Goal: Communication & Community: Answer question/provide support

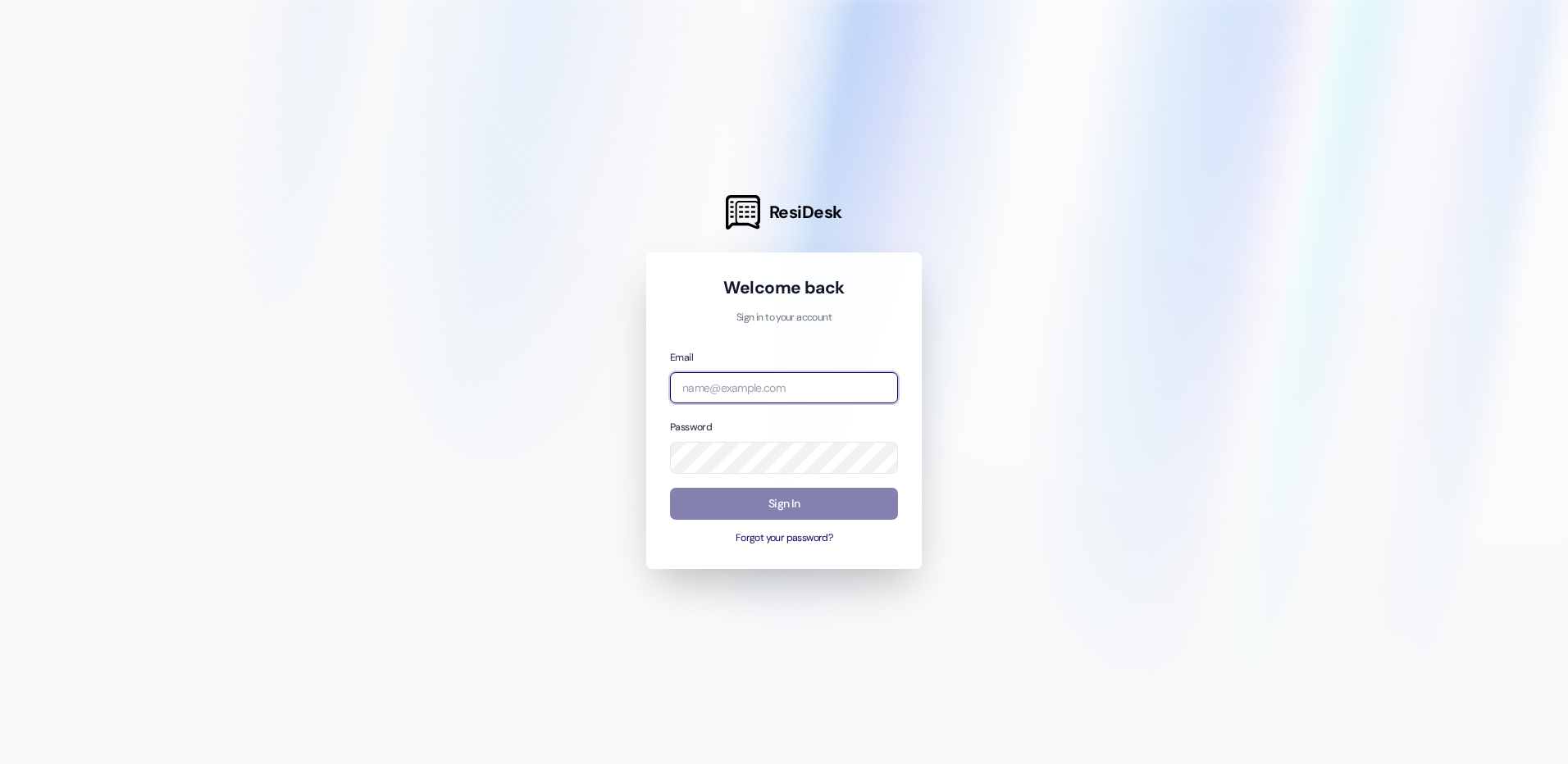
click at [747, 387] on input "email" at bounding box center [784, 388] width 228 height 32
type input "[EMAIL_ADDRESS][DOMAIN_NAME]"
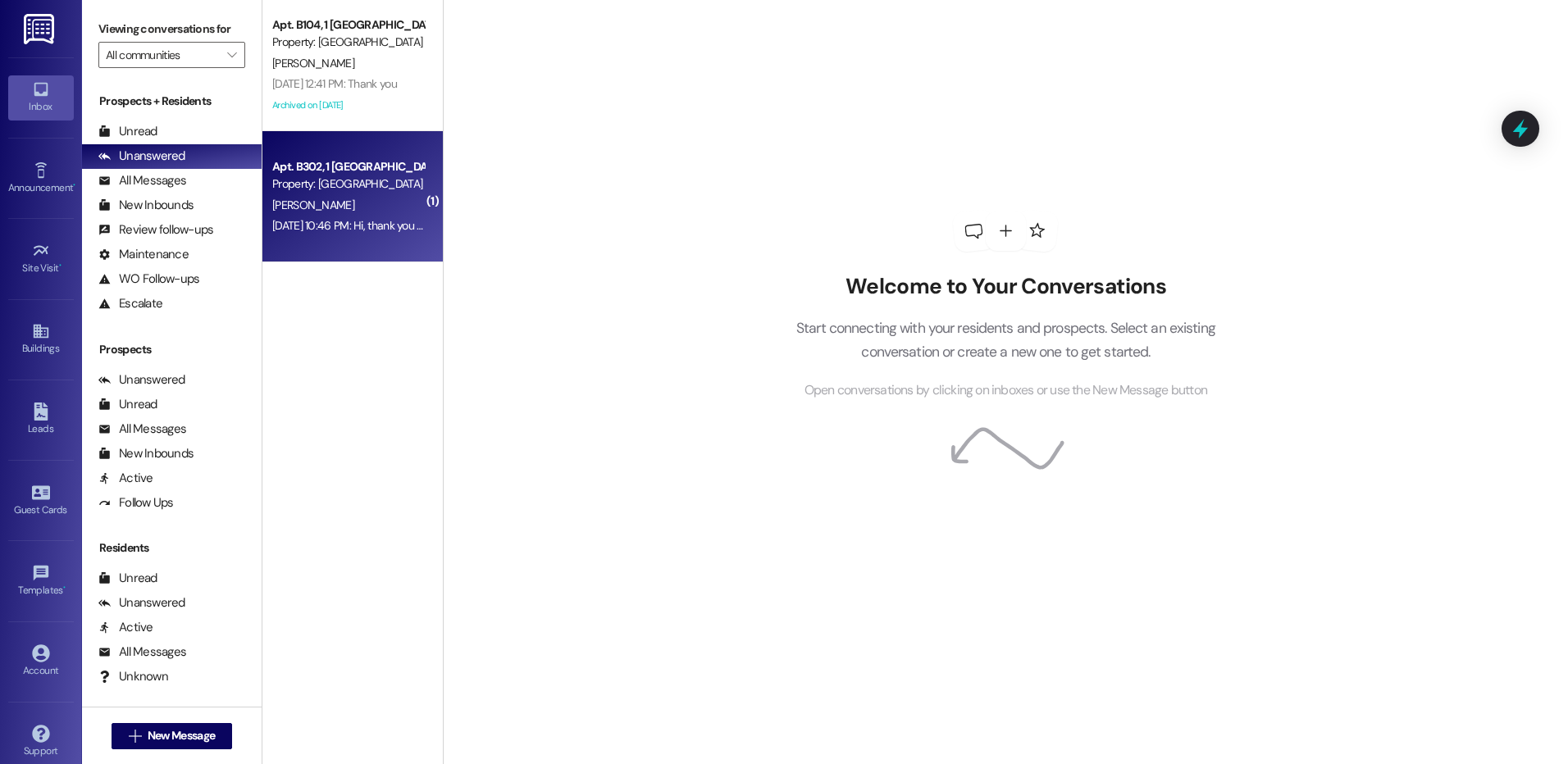
click at [387, 239] on div "Apt. B302, 1 Hidden Village Property: [GEOGRAPHIC_DATA] [PERSON_NAME] [DATE] 10…" at bounding box center [352, 197] width 180 height 131
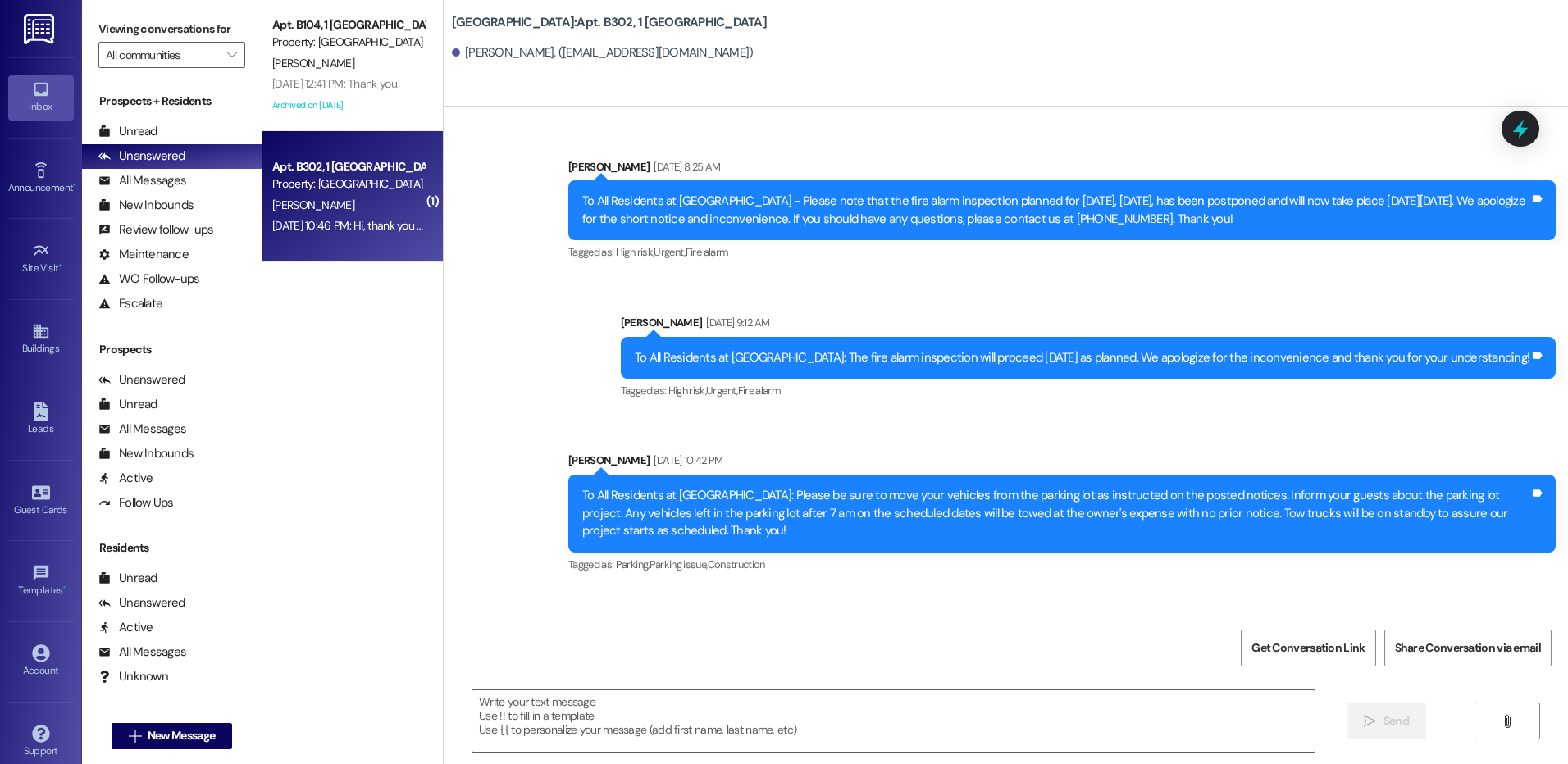
scroll to position [4695, 0]
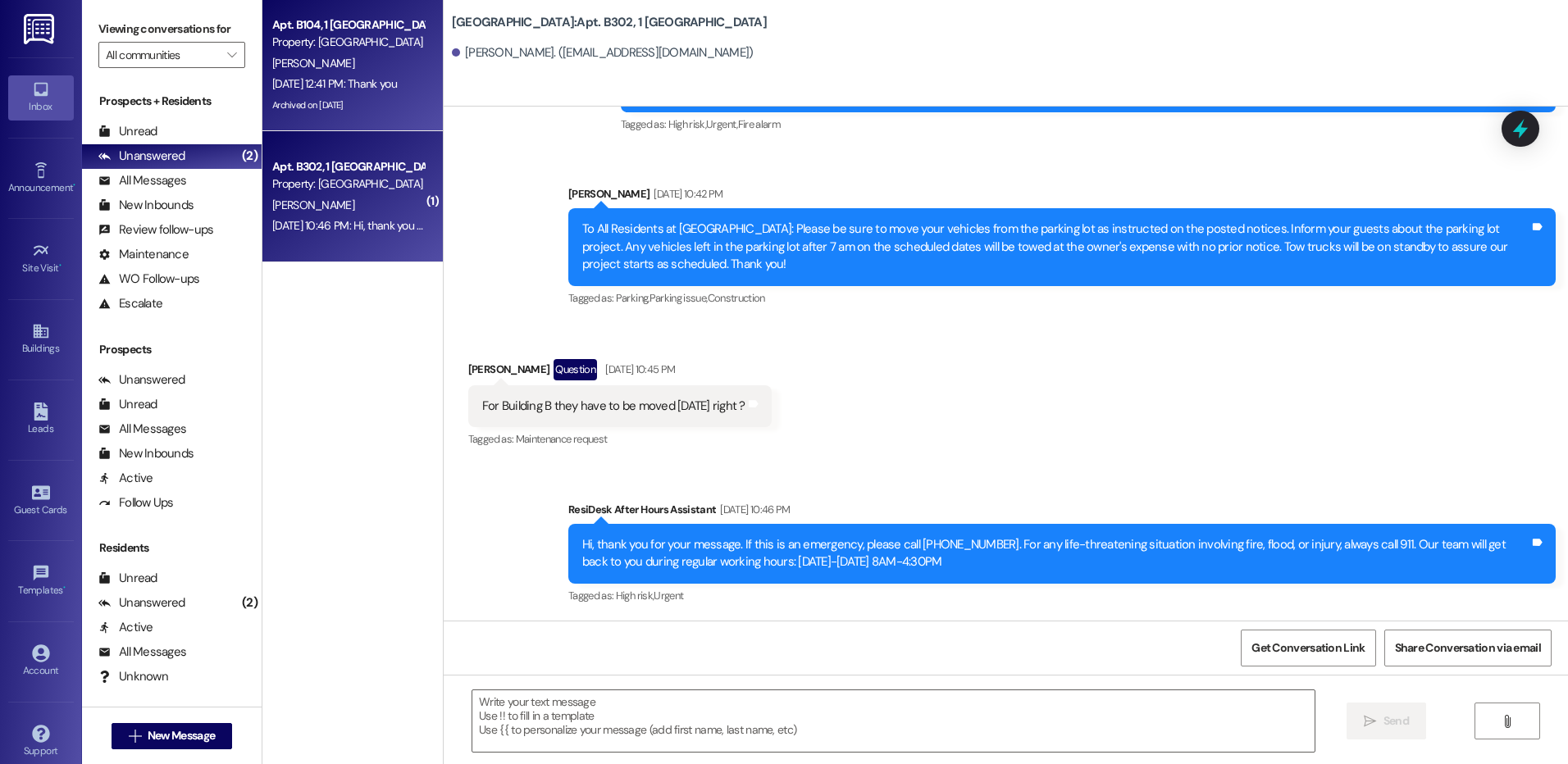
click at [338, 75] on div "[DATE] 12:41 PM: Thank you [DATE] 12:41 PM: Thank you" at bounding box center [348, 84] width 155 height 21
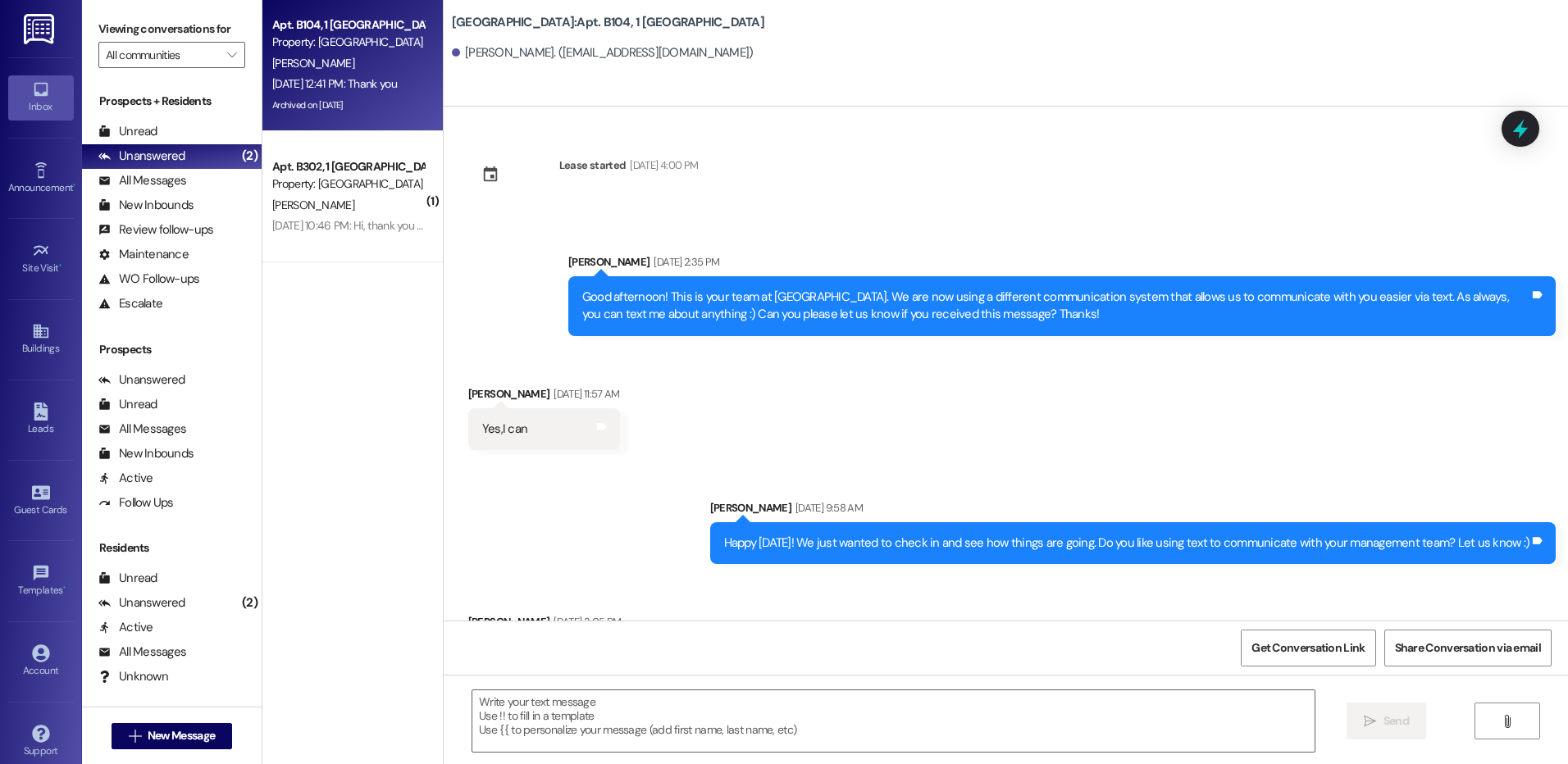
scroll to position [36172, 0]
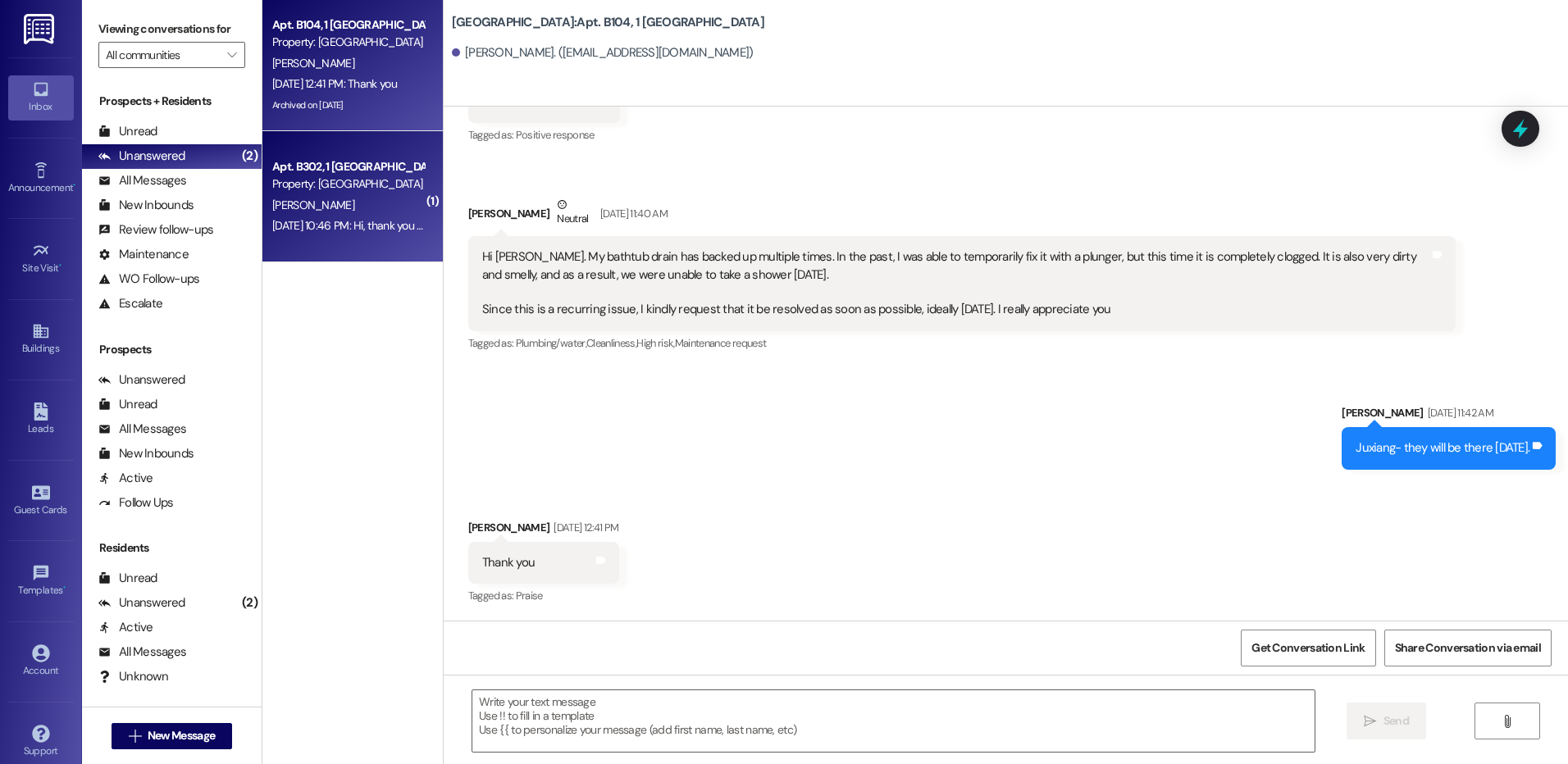
click at [313, 180] on div "Property: [GEOGRAPHIC_DATA]" at bounding box center [348, 184] width 152 height 17
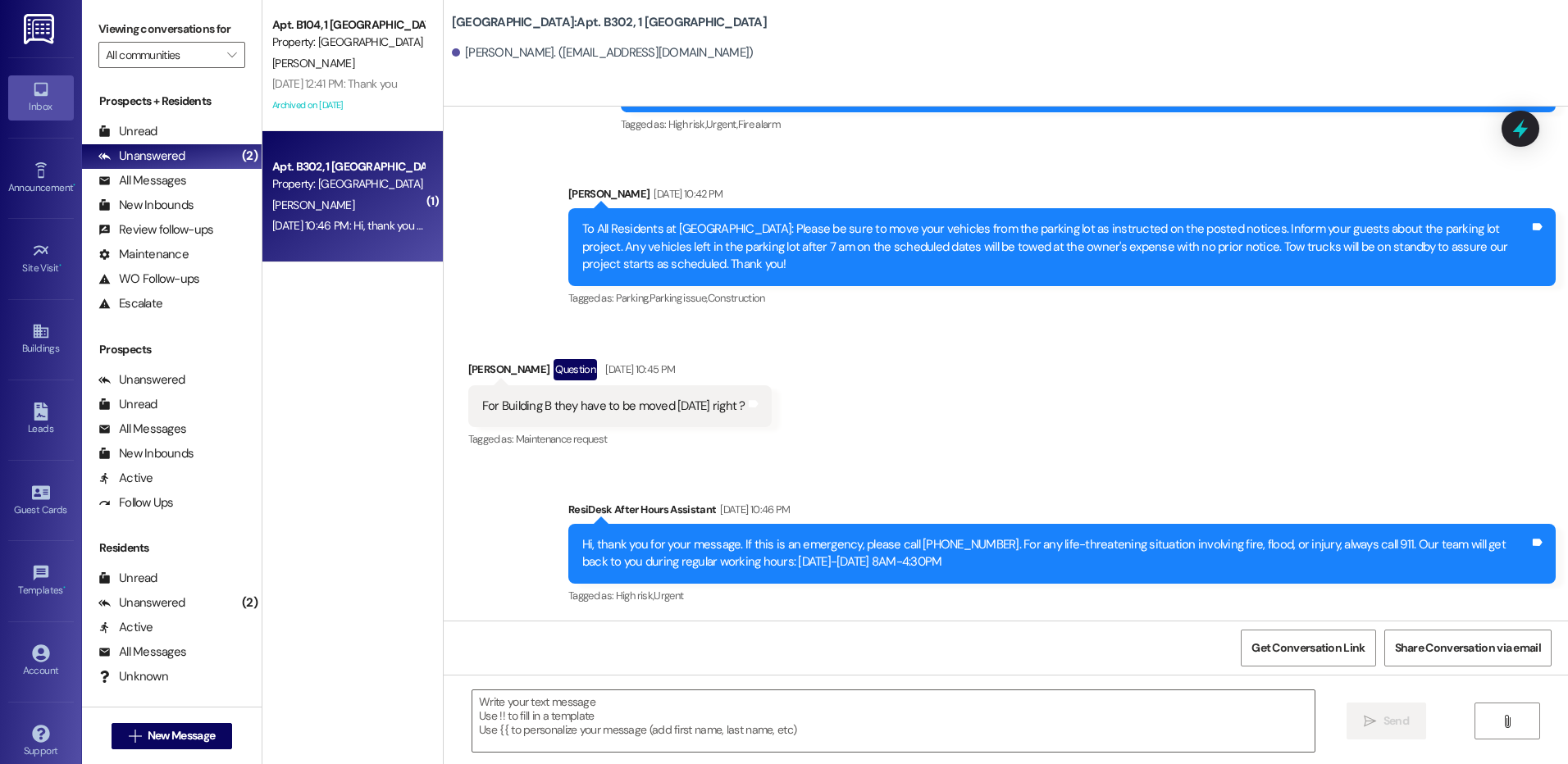
scroll to position [4695, 0]
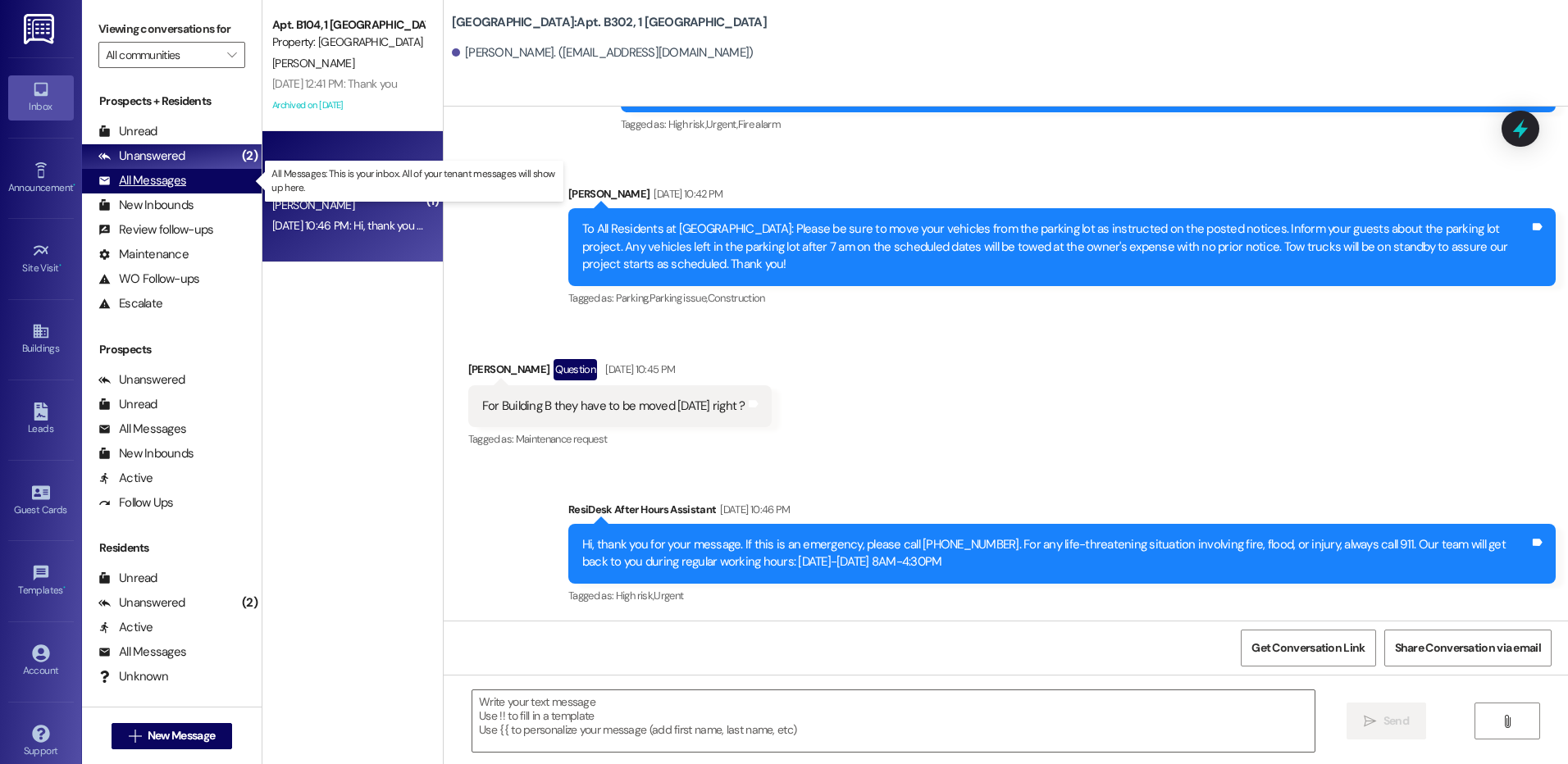
click at [179, 172] on div "All Messages (undefined)" at bounding box center [172, 182] width 180 height 25
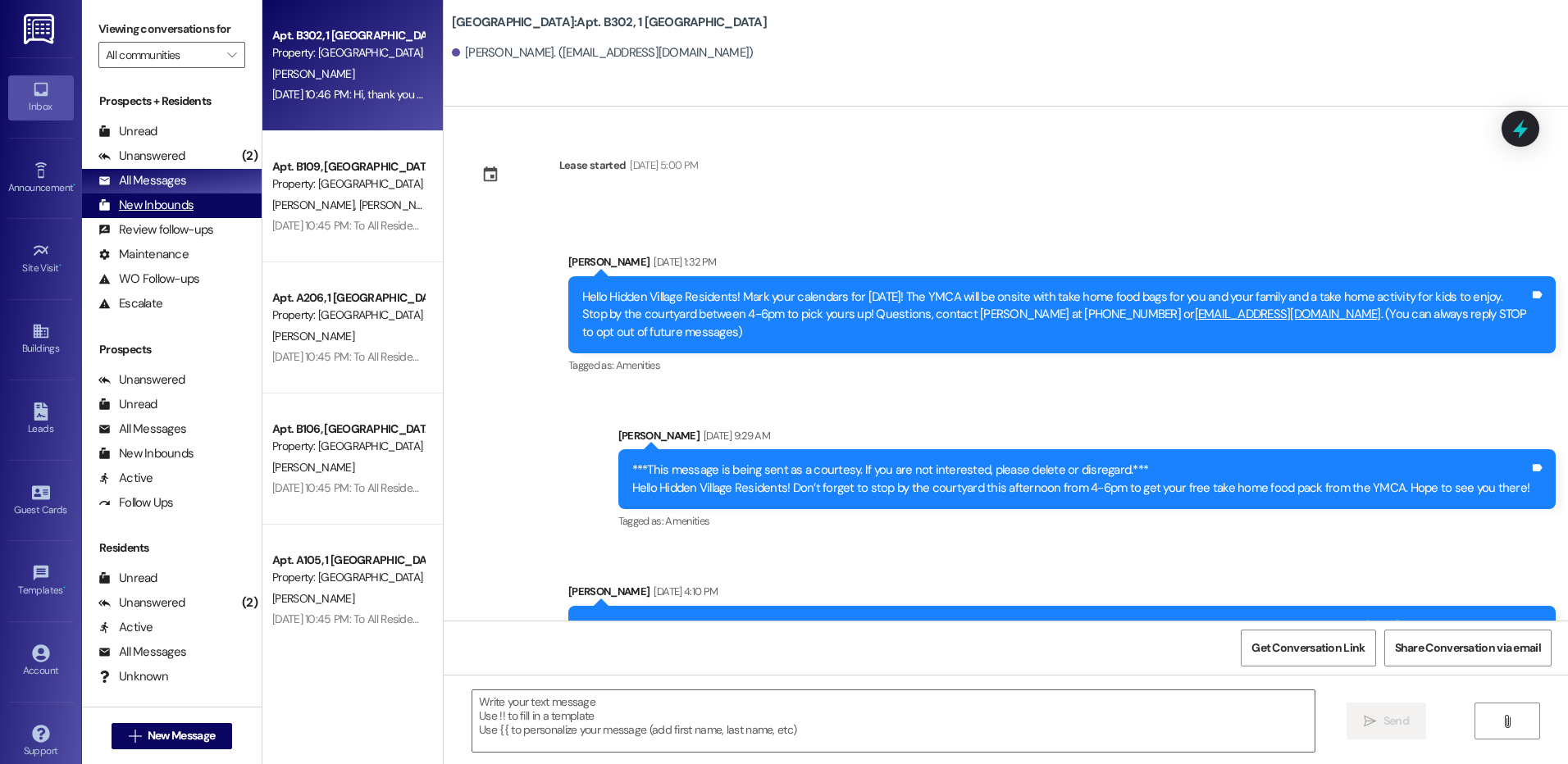
scroll to position [4538, 0]
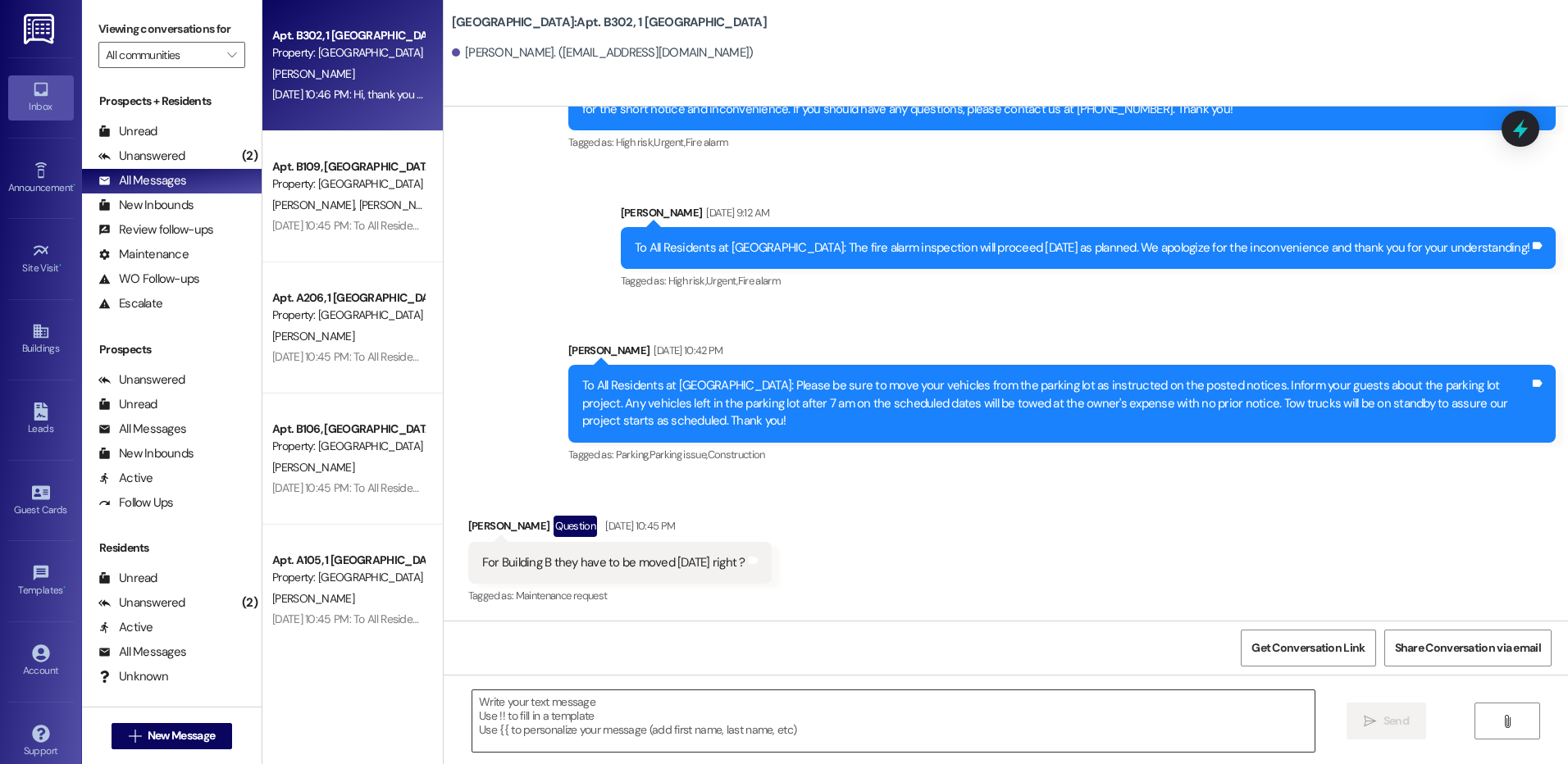
click at [595, 711] on textarea at bounding box center [893, 721] width 841 height 61
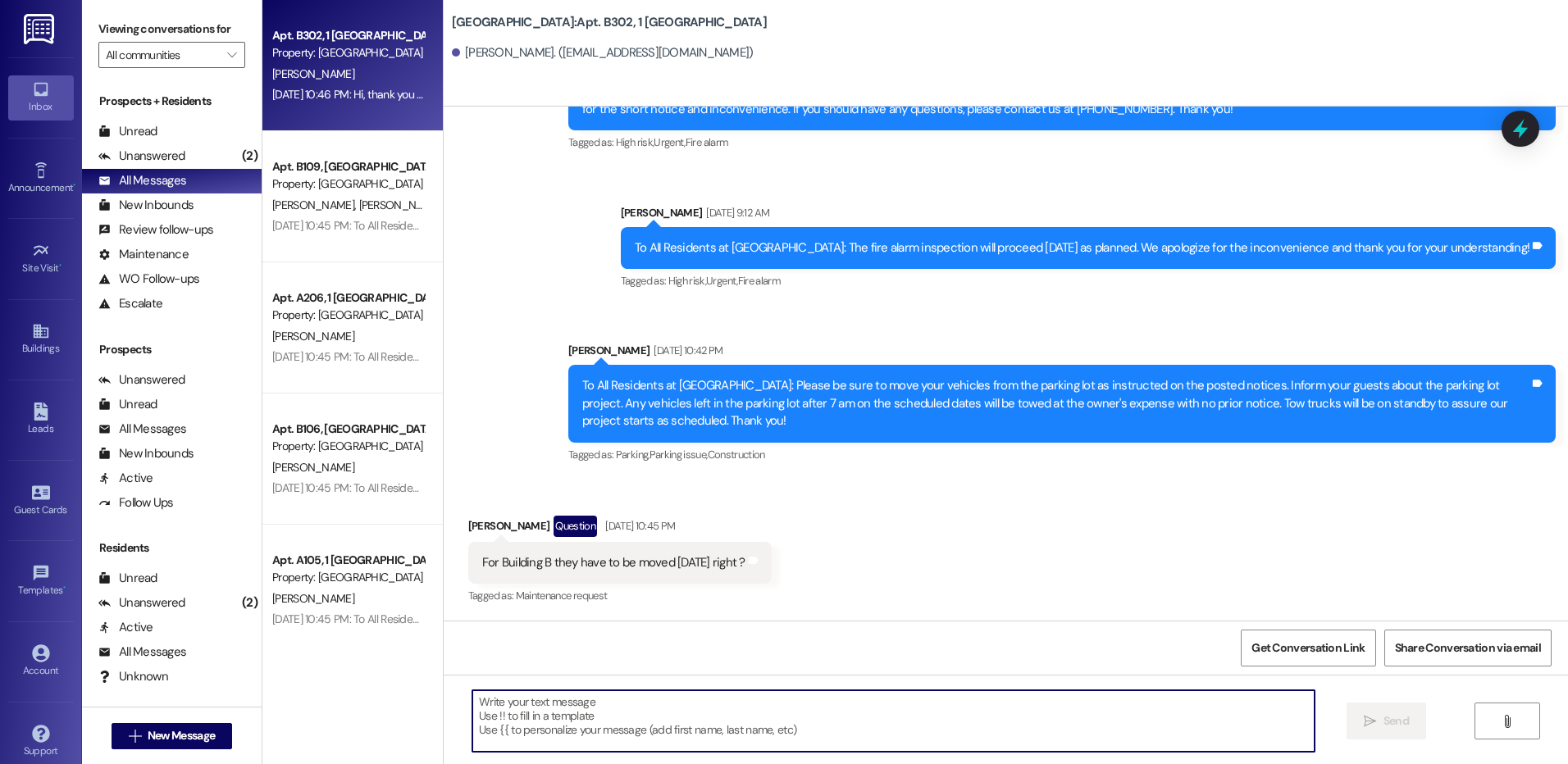
scroll to position [4620, 0]
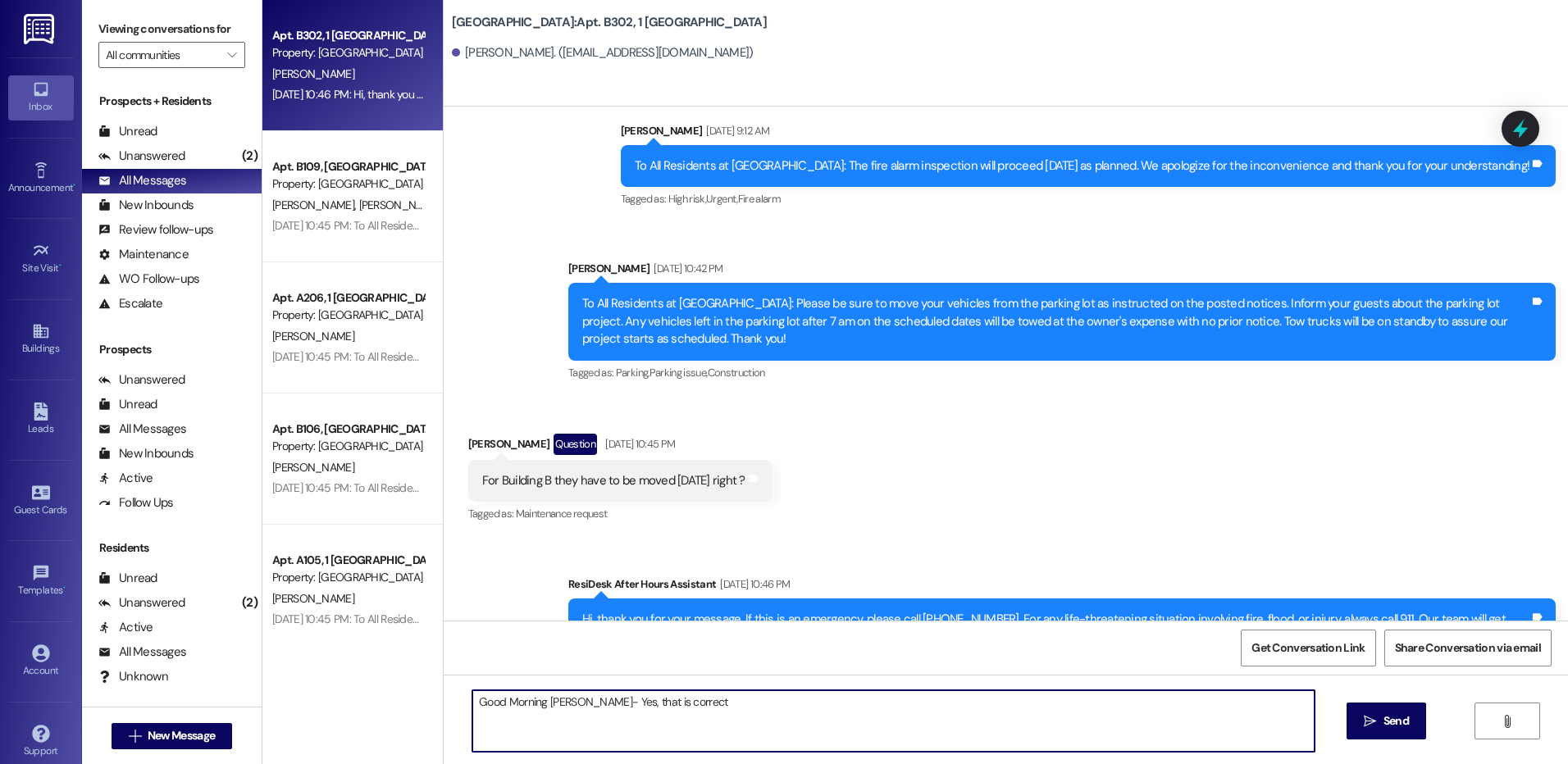
type textarea "Good Morning [PERSON_NAME]- Yes, that is correct."
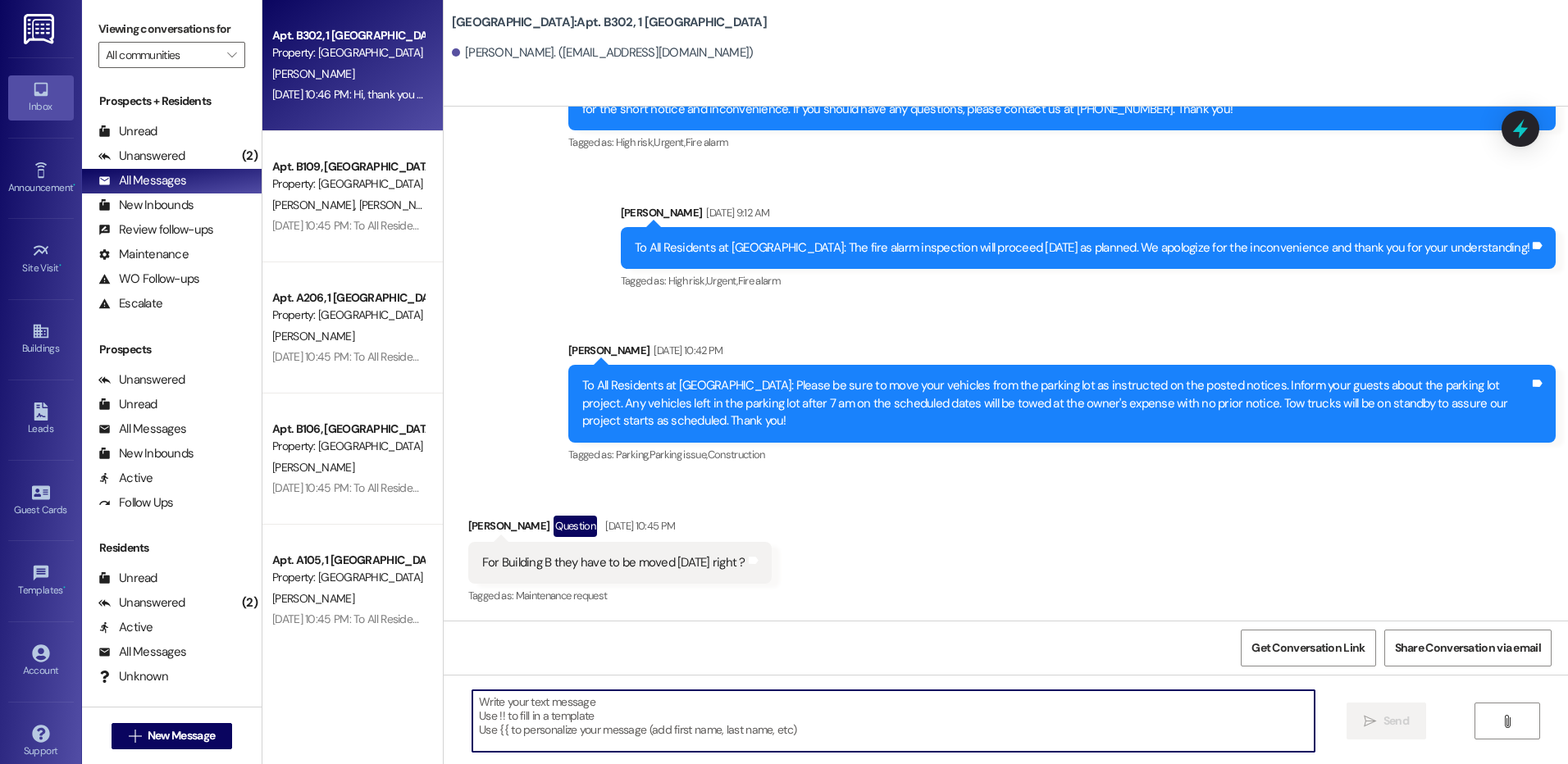
scroll to position [4809, 0]
